Goal: Transaction & Acquisition: Purchase product/service

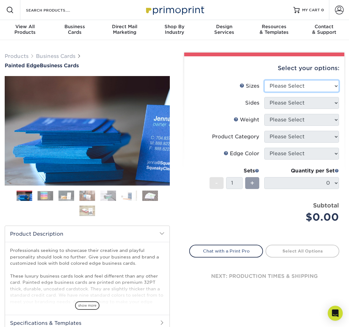
click at [278, 87] on select "Please Select 2" x 3.5" - Standard 2.125" x 3.375" - European 2.5" x 2.5" - Squ…" at bounding box center [301, 86] width 75 height 12
click at [284, 88] on select "Please Select 2" x 3.5" - Standard 2.125" x 3.375" - European 2.5" x 2.5" - Squ…" at bounding box center [301, 86] width 75 height 12
select select "2.00x3.50"
click at [264, 80] on select "Please Select 2" x 3.5" - Standard 2.125" x 3.375" - European 2.5" x 2.5" - Squ…" at bounding box center [301, 86] width 75 height 12
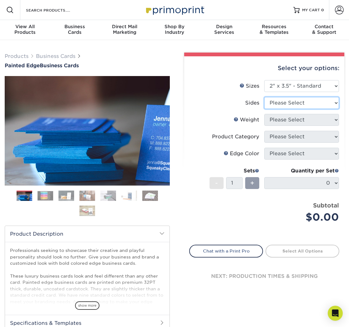
click at [287, 102] on select "Please Select Print Both Sides Print Front Only" at bounding box center [301, 103] width 75 height 12
select select "13abbda7-1d64-4f25-8bb2-c179b224825d"
click at [264, 97] on select "Please Select Print Both Sides Print Front Only" at bounding box center [301, 103] width 75 height 12
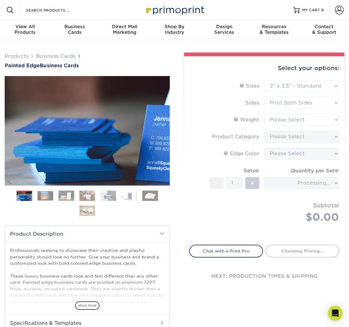
click at [299, 122] on form "Sizes Help Sizes Please Select 2" x 3.5" - Standard 2.125" x 3.375" - European …" at bounding box center [264, 158] width 150 height 157
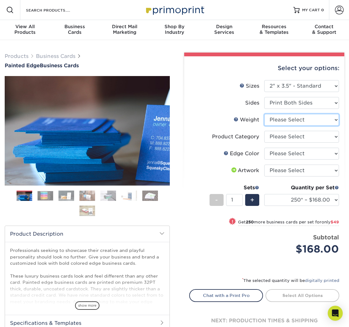
click at [285, 118] on select "Please Select 32PTUC" at bounding box center [301, 120] width 75 height 12
select select "32PTUC"
click at [264, 114] on select "Please Select 32PTUC" at bounding box center [301, 120] width 75 height 12
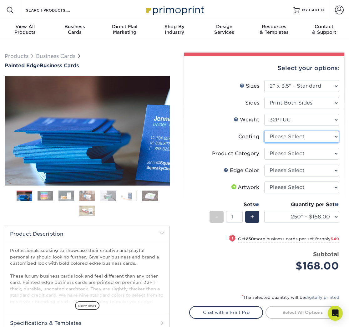
click at [295, 137] on select at bounding box center [301, 137] width 75 height 12
click at [328, 131] on select at bounding box center [301, 137] width 75 height 12
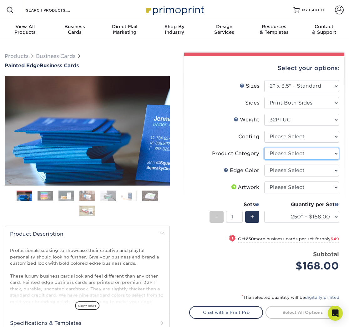
click at [296, 153] on select "Please Select Business Cards" at bounding box center [301, 154] width 75 height 12
select select "3b5148f1-0588-4f88-a218-97bcfdce65c1"
click at [264, 148] on select "Please Select Business Cards" at bounding box center [301, 154] width 75 height 12
click at [293, 171] on select "Please Select Charcoal Black Brown Blue Pearlescent Blue Pearlescent Gold Pearl…" at bounding box center [301, 171] width 75 height 12
select select "84f43a64-87e1-46ad-aba1-d69946adcbfc"
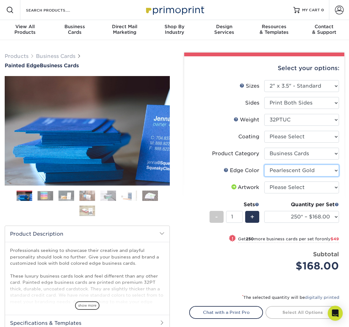
click at [264, 165] on select "Please Select Charcoal Black Brown Blue Pearlescent Blue Pearlescent Gold Pearl…" at bounding box center [301, 171] width 75 height 12
click at [46, 200] on img at bounding box center [46, 196] width 16 height 10
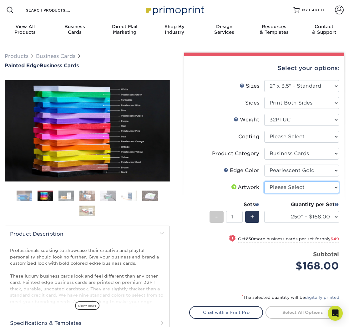
click at [285, 184] on select "Please Select I will upload files I need a design - $100" at bounding box center [301, 188] width 75 height 12
select select "upload"
click at [264, 182] on select "Please Select I will upload files I need a design - $100" at bounding box center [301, 188] width 75 height 12
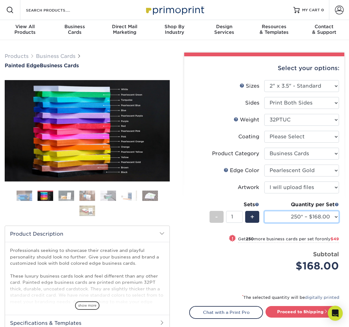
click at [309, 213] on select "250* – $168.00 500* – $217.00 1000* – $339.00" at bounding box center [301, 217] width 75 height 12
